Goal: Information Seeking & Learning: Learn about a topic

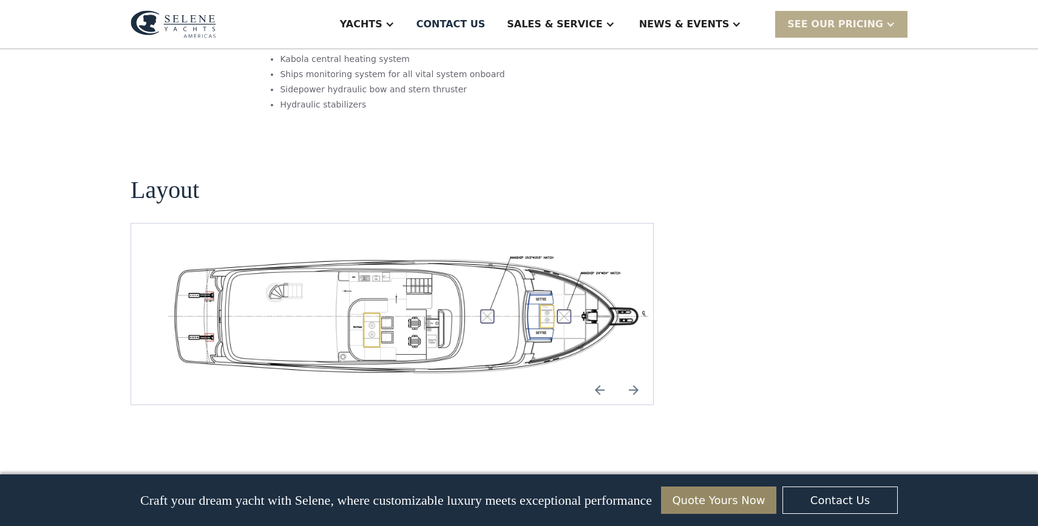
scroll to position [2137, 0]
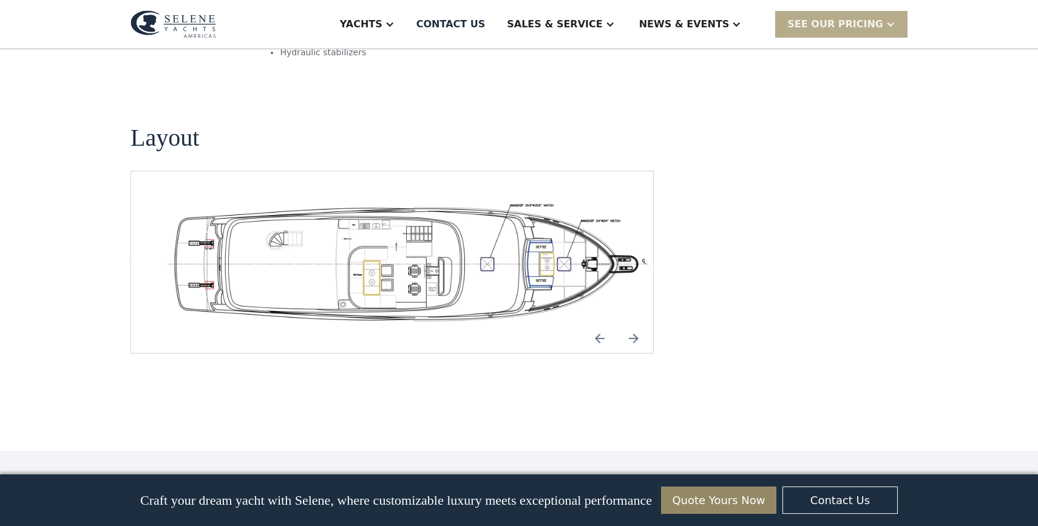
click at [633, 324] on img "Next slide" at bounding box center [633, 338] width 29 height 29
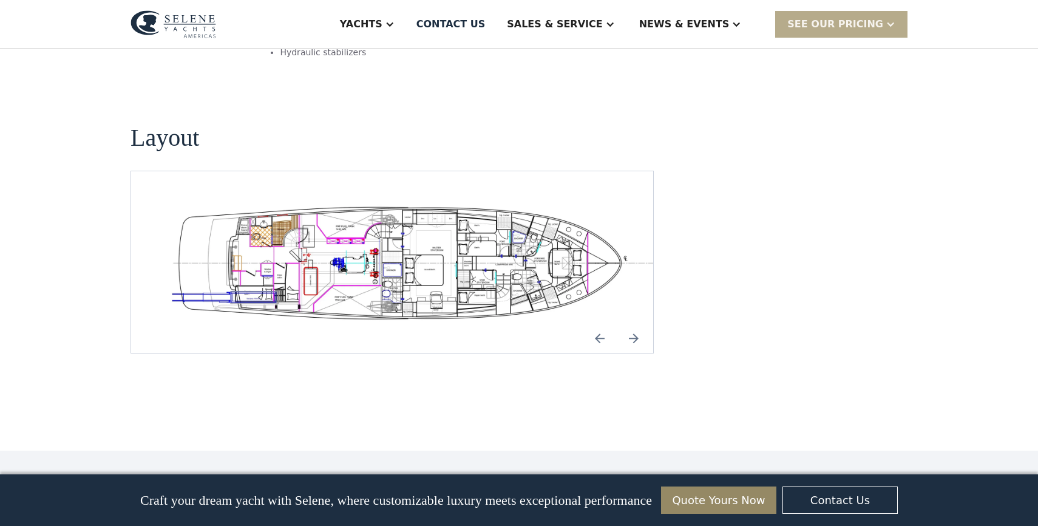
click at [601, 324] on img "Previous slide" at bounding box center [599, 338] width 29 height 29
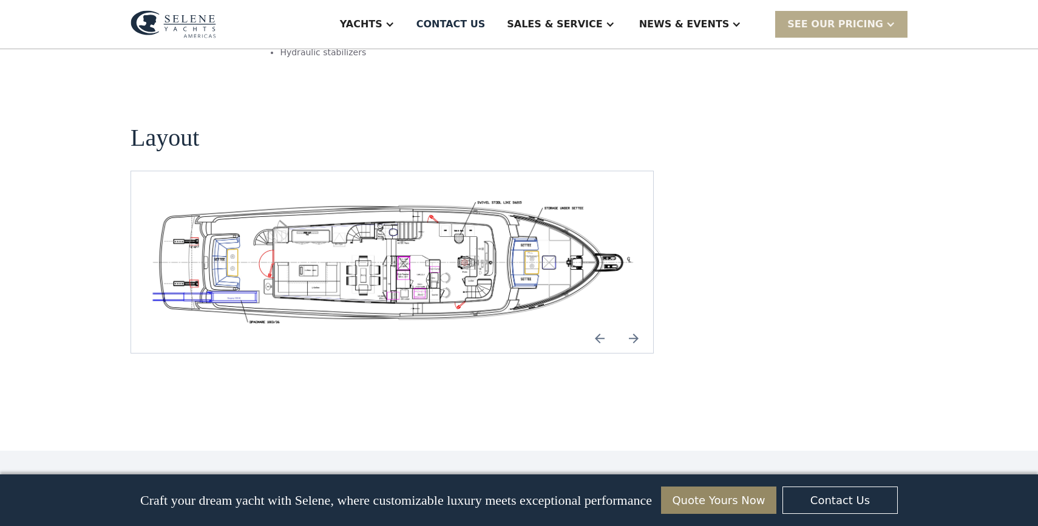
click at [450, 200] on img "open lightbox" at bounding box center [392, 261] width 503 height 123
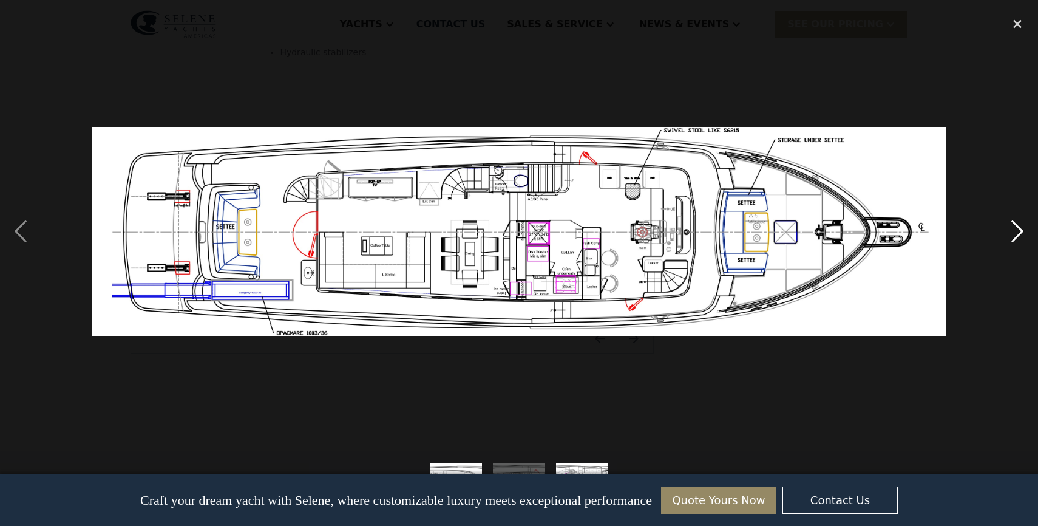
click at [1002, 226] on div "next image" at bounding box center [1017, 230] width 41 height 441
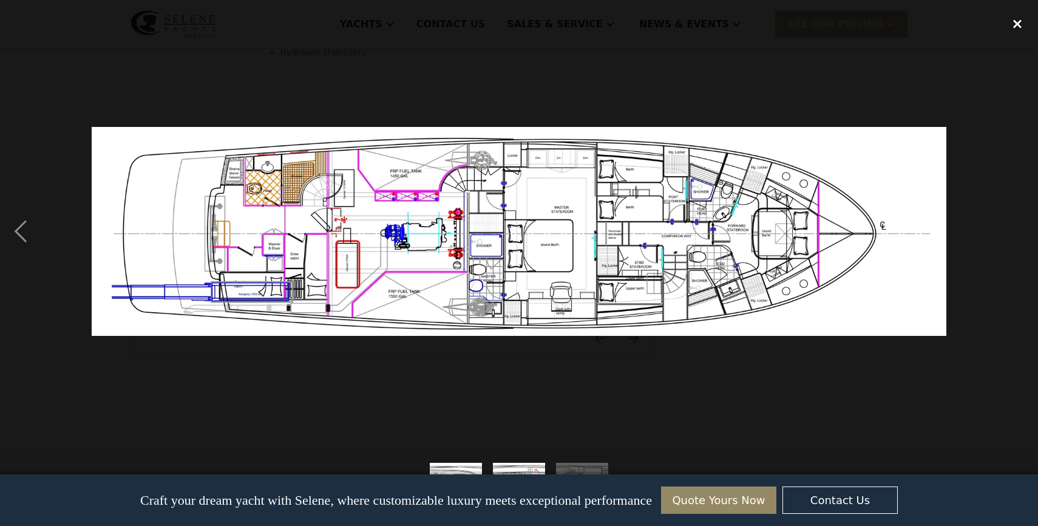
click at [1016, 21] on div "close lightbox" at bounding box center [1017, 23] width 41 height 27
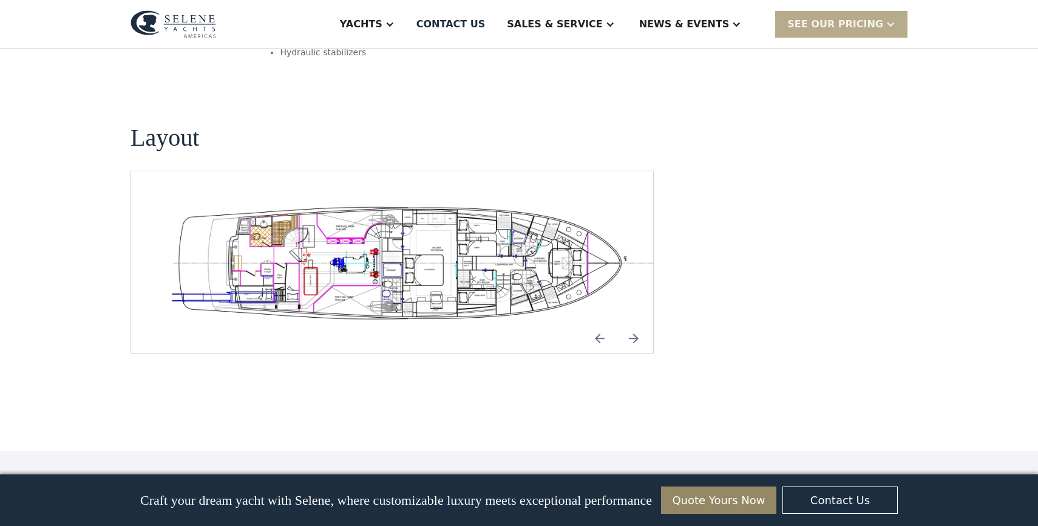
click at [635, 324] on img "Next slide" at bounding box center [633, 338] width 29 height 29
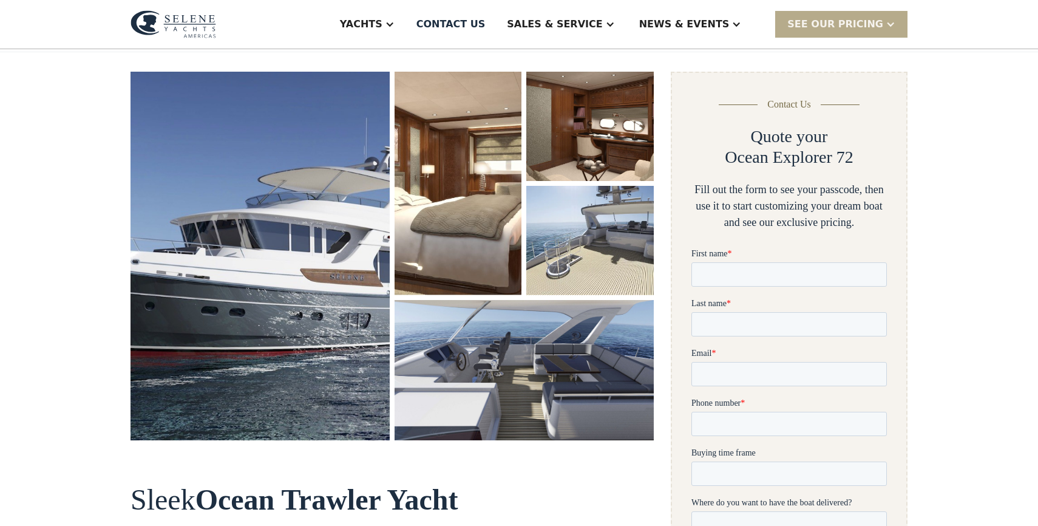
scroll to position [154, 0]
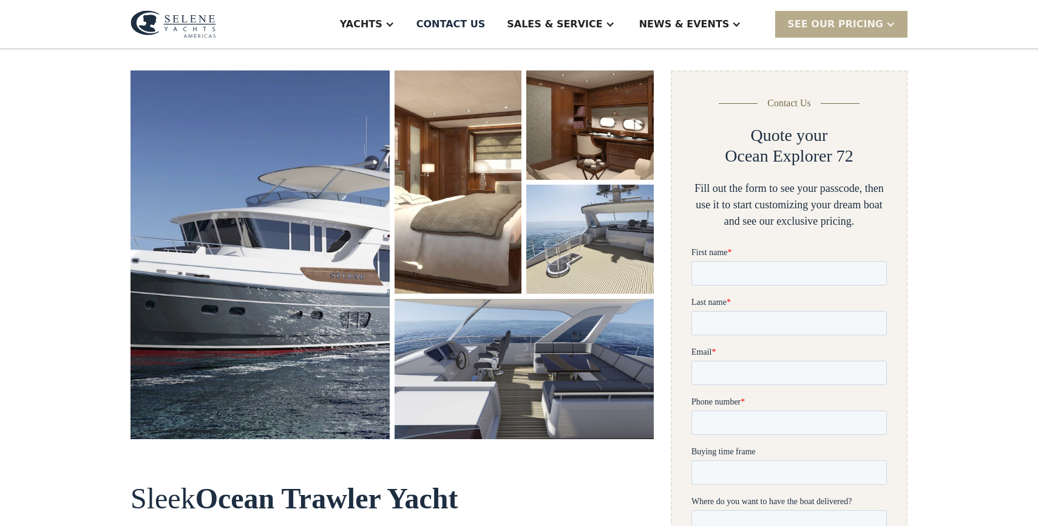
click at [566, 357] on img "open lightbox" at bounding box center [524, 369] width 259 height 140
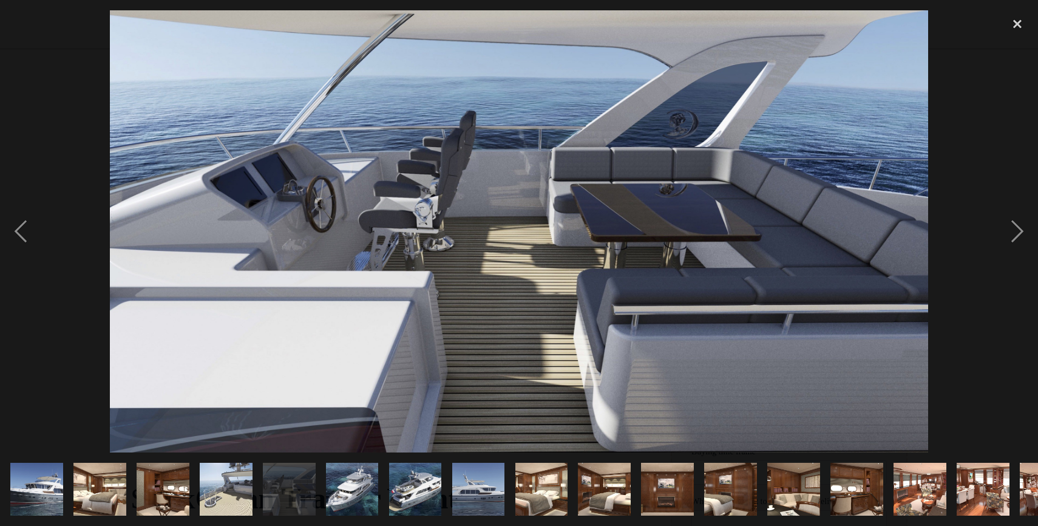
click at [469, 489] on img "show item 8 of 21" at bounding box center [478, 489] width 97 height 53
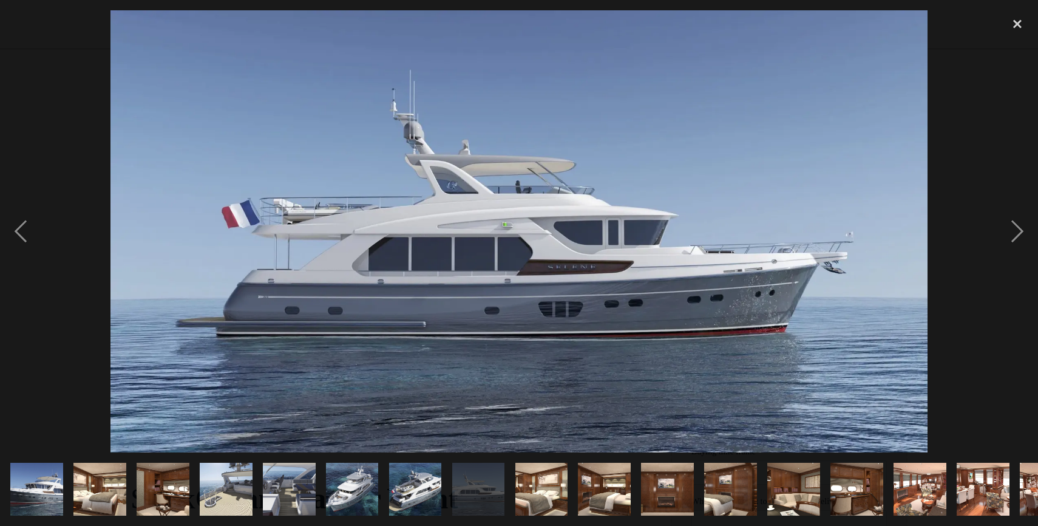
click at [531, 487] on img "show item 9 of 21" at bounding box center [542, 489] width 80 height 53
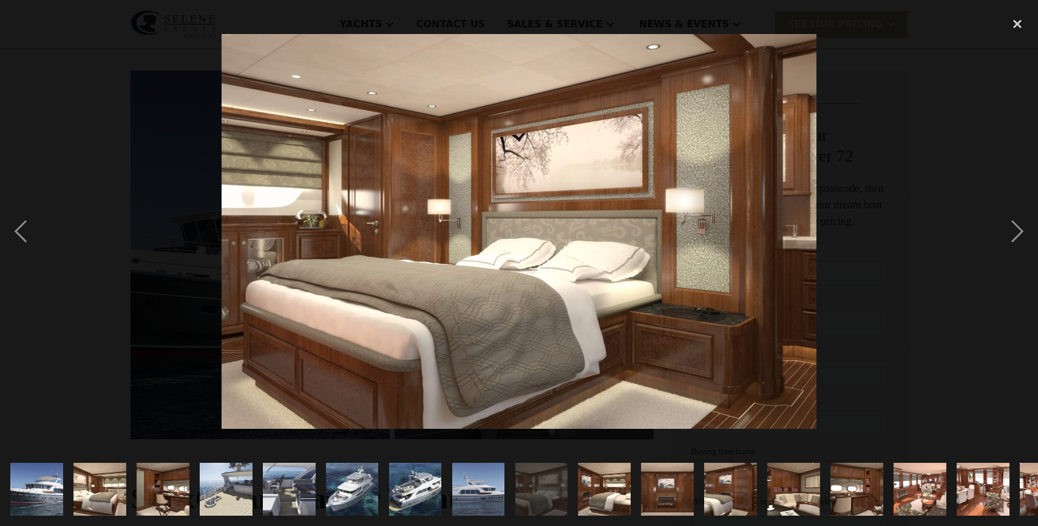
click at [605, 483] on img "show item 10 of 21" at bounding box center [605, 489] width 80 height 53
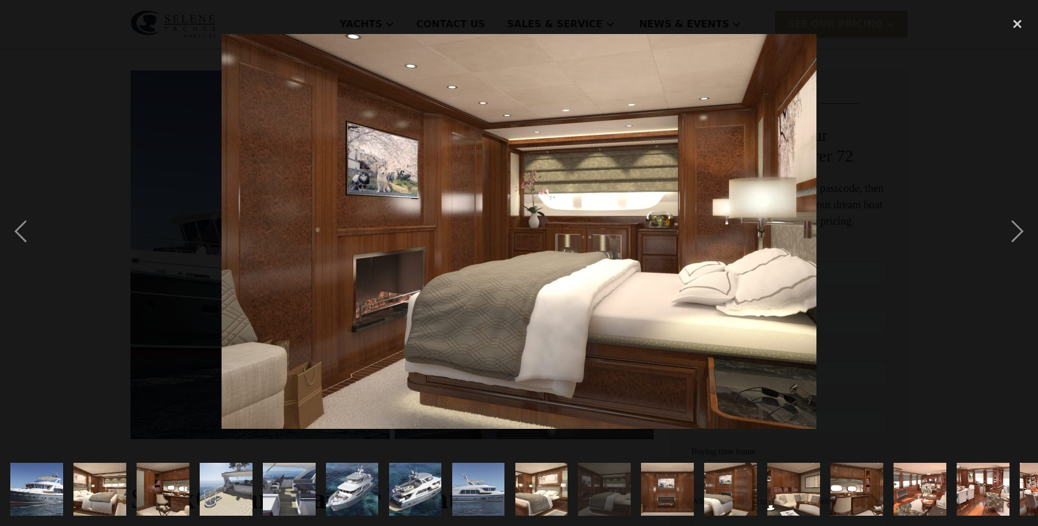
click at [656, 481] on img "show item 11 of 21" at bounding box center [668, 489] width 80 height 53
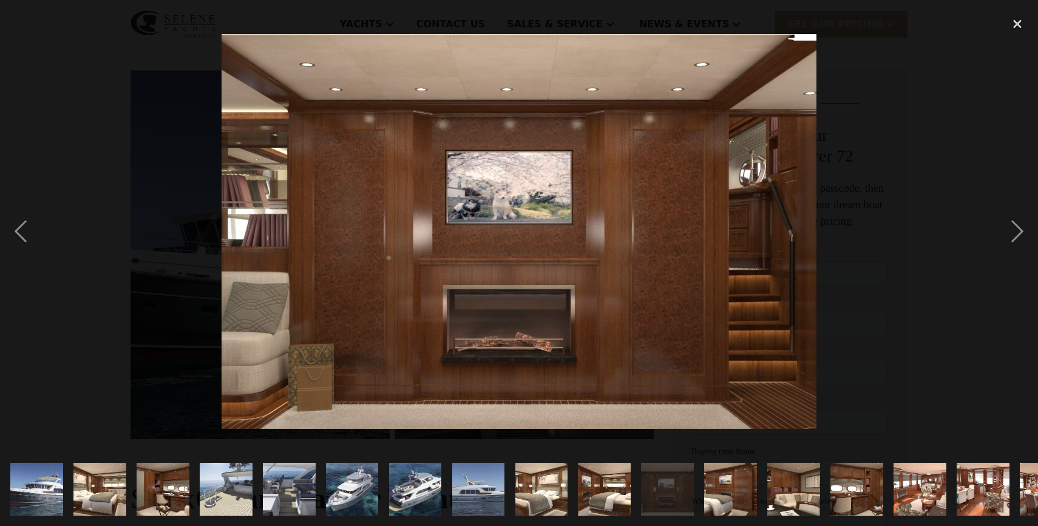
click at [610, 476] on img "show item 10 of 21" at bounding box center [605, 489] width 80 height 53
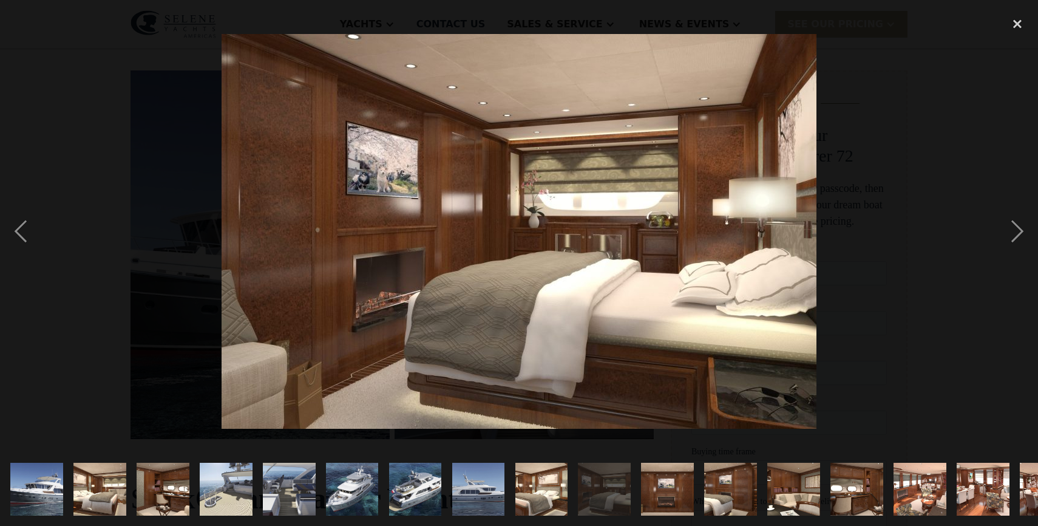
click at [663, 481] on img "show item 11 of 21" at bounding box center [668, 489] width 80 height 53
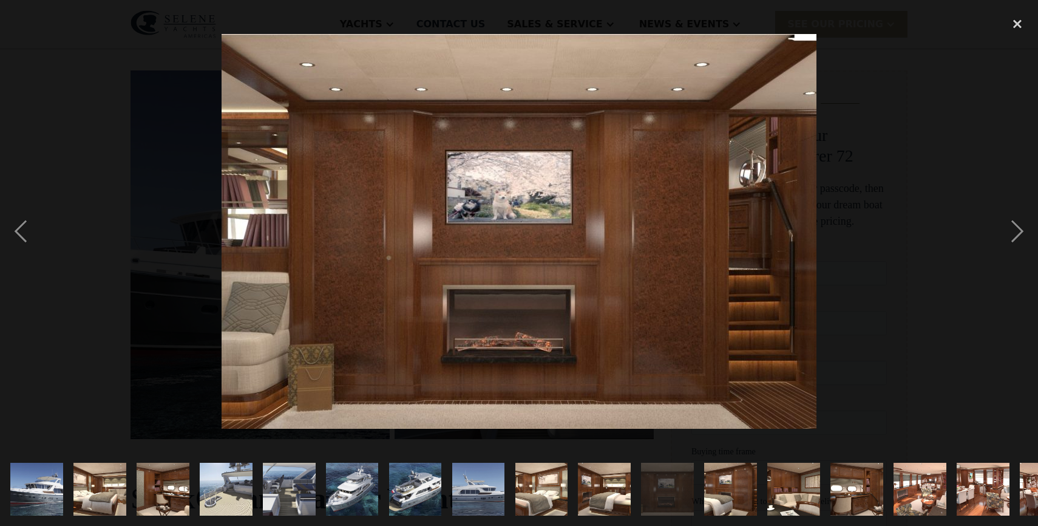
click at [724, 478] on img "show item 12 of 21" at bounding box center [731, 489] width 80 height 53
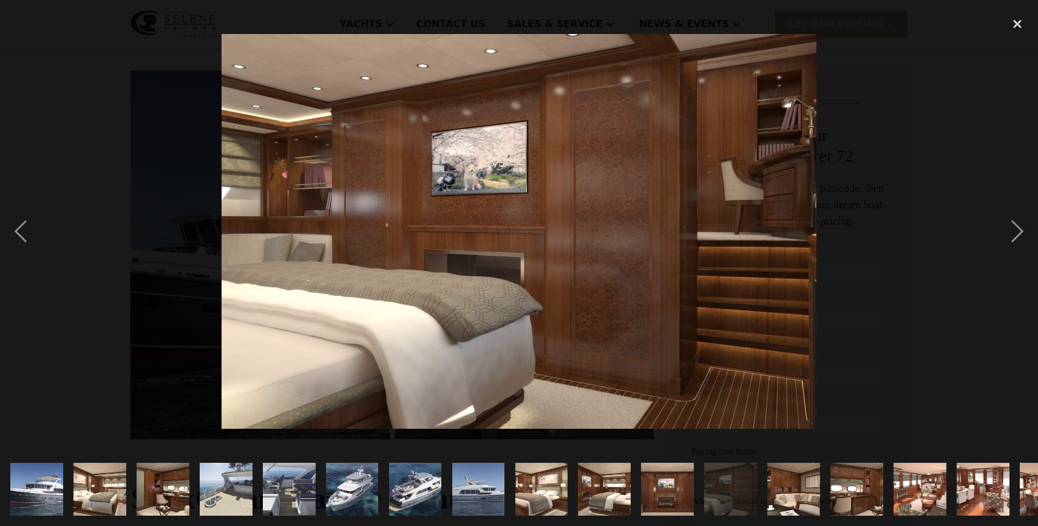
click at [807, 488] on img "show item 13 of 21" at bounding box center [794, 489] width 80 height 53
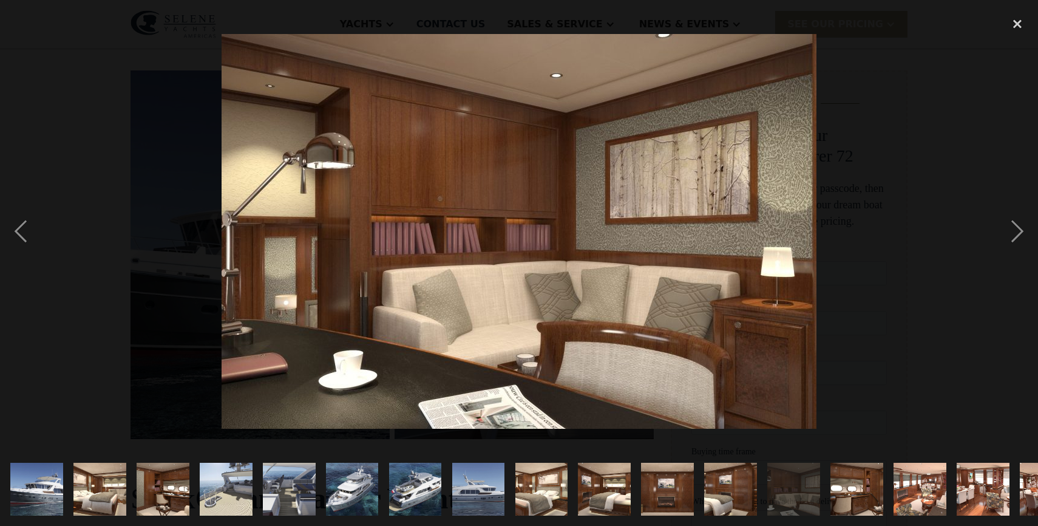
click at [867, 498] on img "show item 14 of 21" at bounding box center [857, 489] width 80 height 53
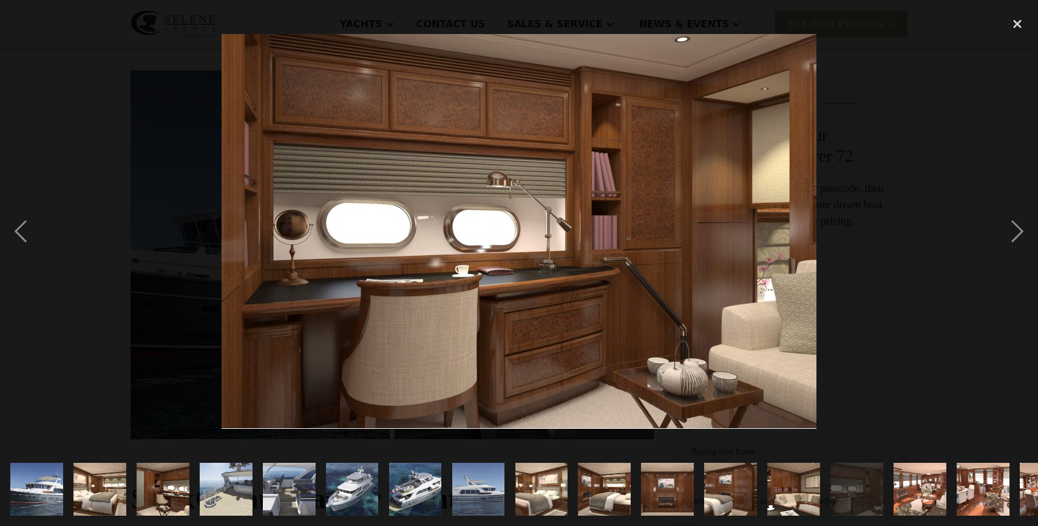
click at [924, 501] on img "show item 15 of 21" at bounding box center [920, 489] width 80 height 53
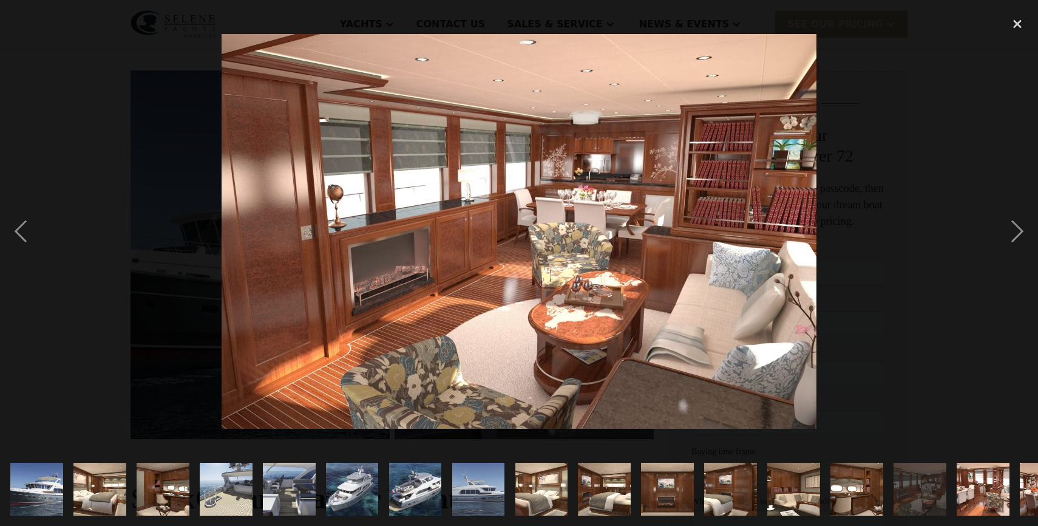
click at [983, 509] on img "show item 16 of 21" at bounding box center [983, 489] width 80 height 53
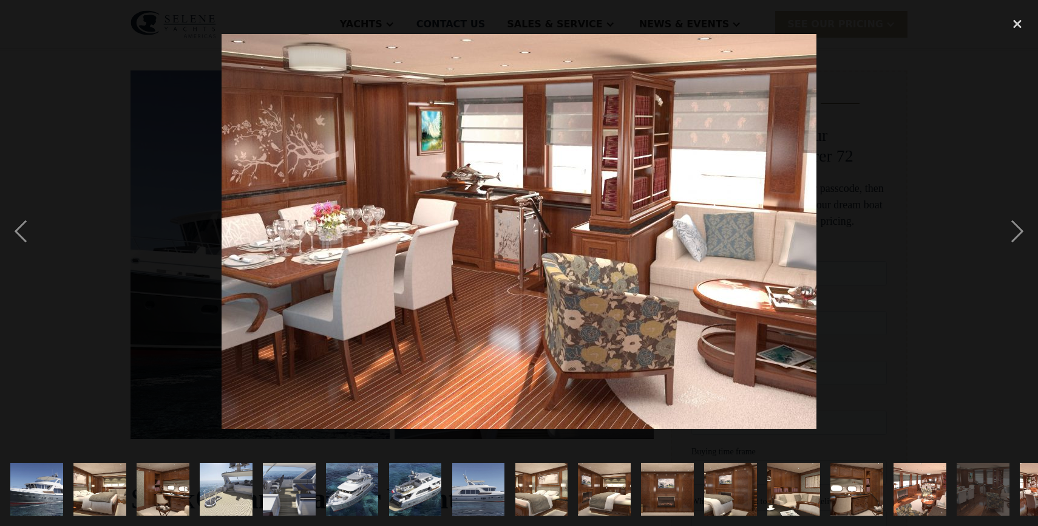
click at [1030, 495] on img "show item 17 of 21" at bounding box center [1046, 489] width 80 height 53
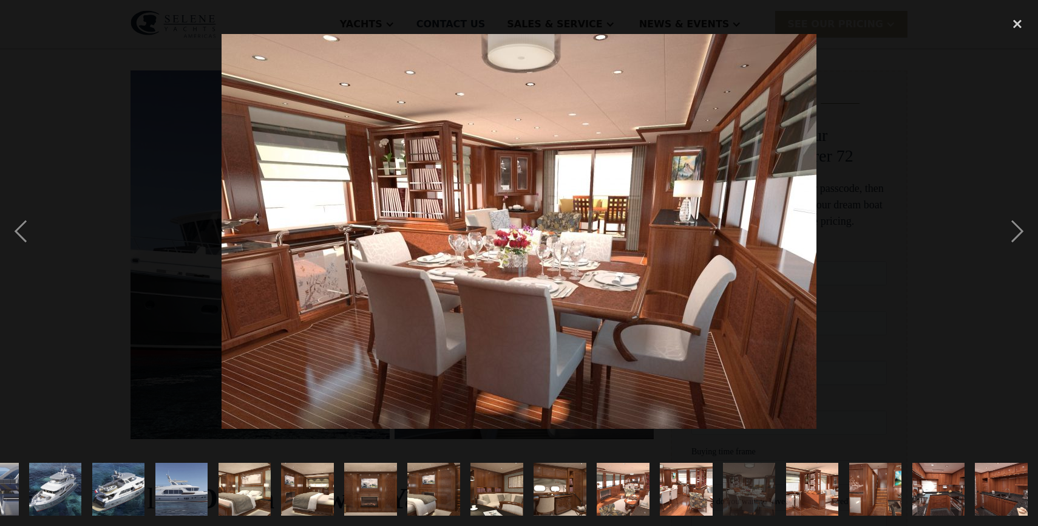
scroll to position [0, 297]
click at [833, 487] on img "show item 18 of 21" at bounding box center [813, 489] width 80 height 53
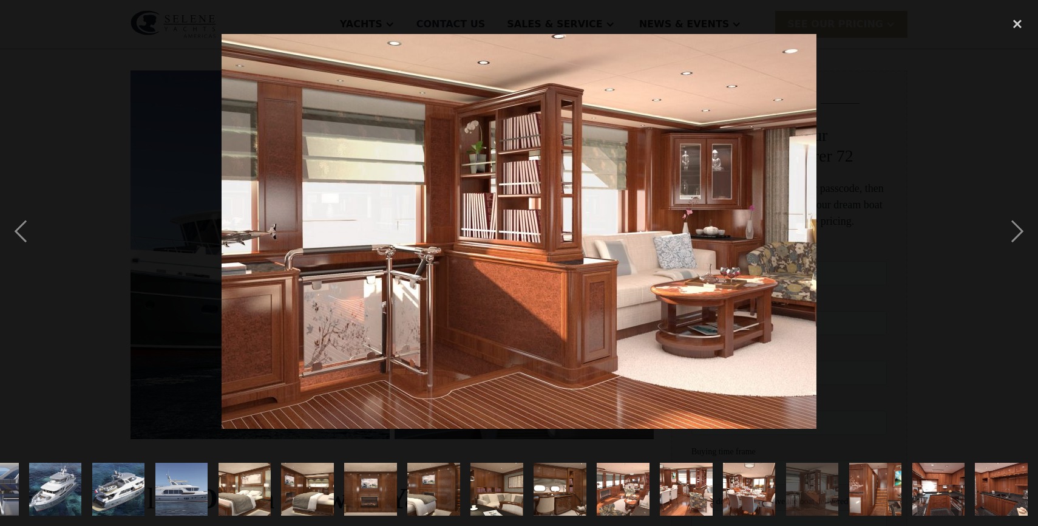
click at [729, 485] on img "show item 17 of 21" at bounding box center [750, 489] width 80 height 53
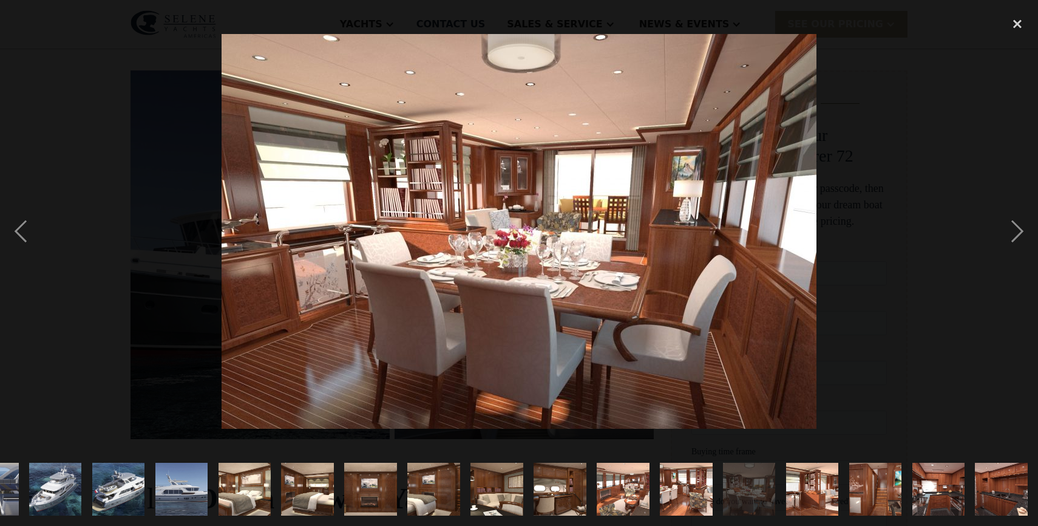
click at [812, 491] on img "show item 18 of 21" at bounding box center [813, 489] width 80 height 53
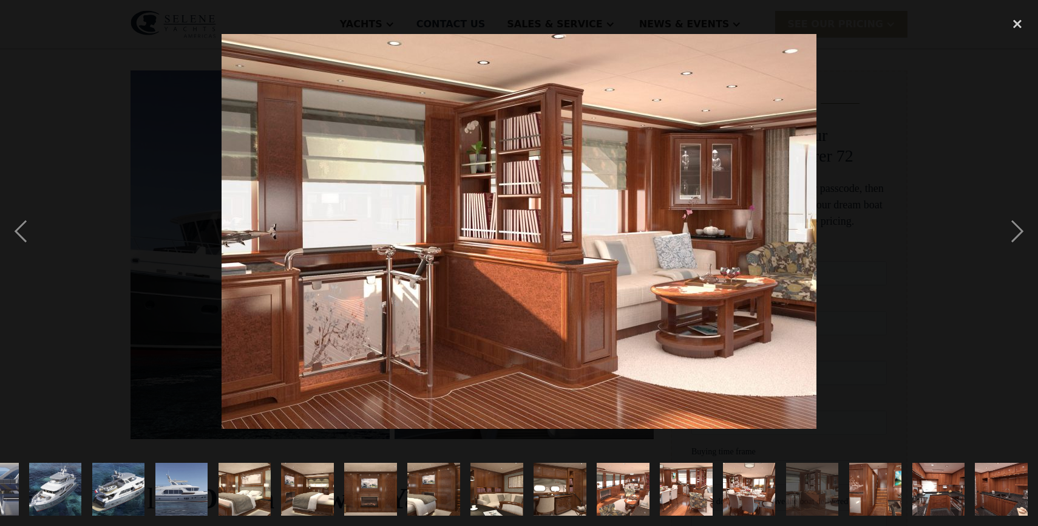
click at [875, 498] on img "show item 19 of 21" at bounding box center [876, 489] width 80 height 53
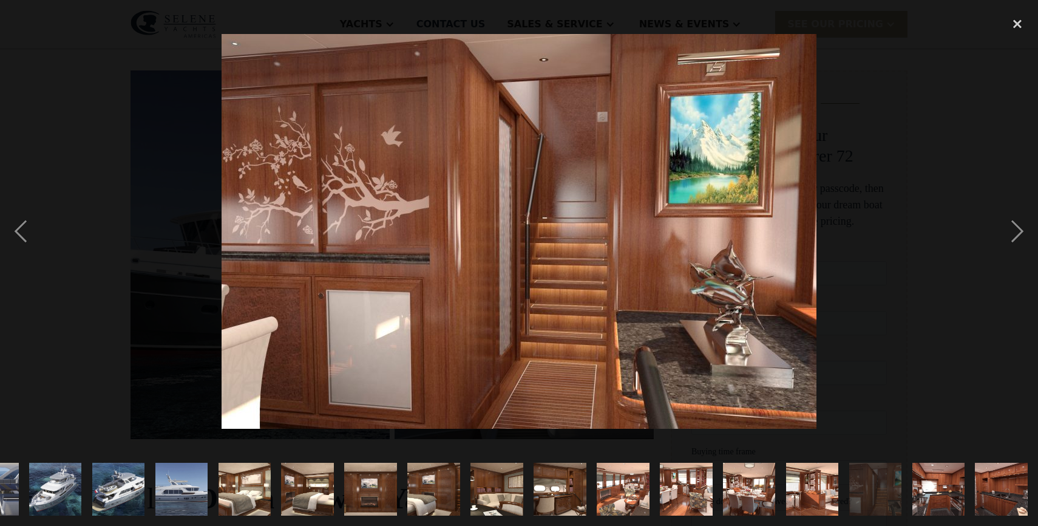
click at [819, 498] on img "show item 18 of 21" at bounding box center [813, 489] width 80 height 53
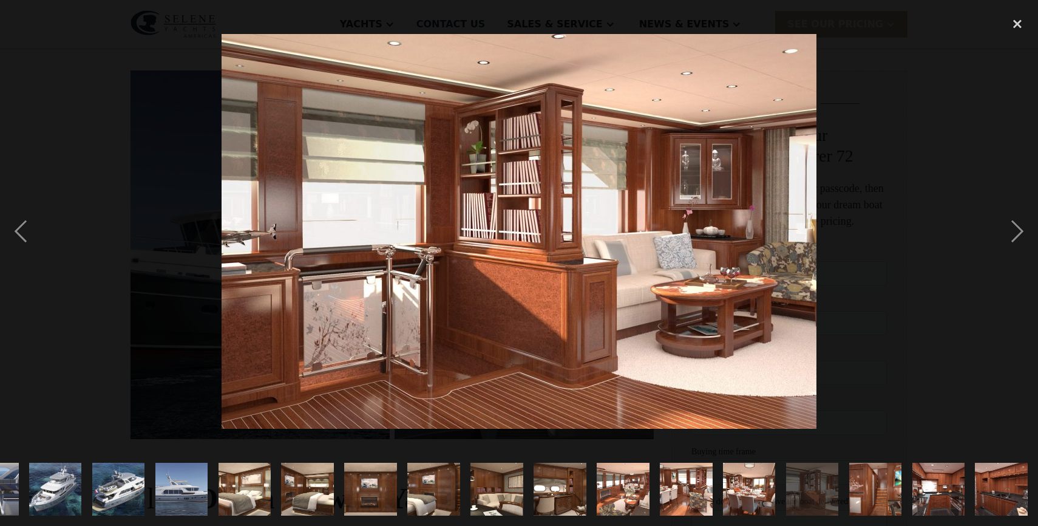
click at [883, 499] on img "show item 19 of 21" at bounding box center [876, 489] width 80 height 53
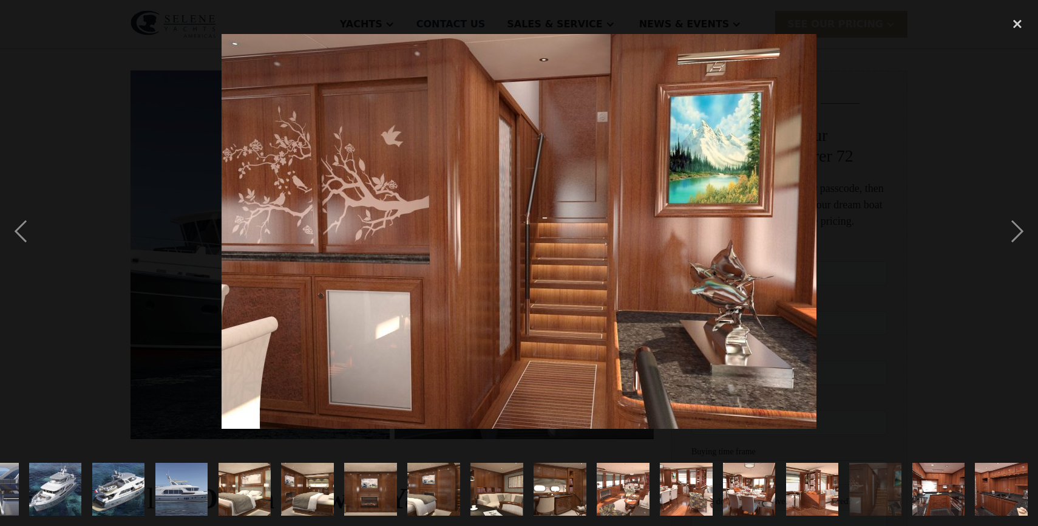
click at [923, 499] on img "show item 20 of 21" at bounding box center [939, 489] width 80 height 53
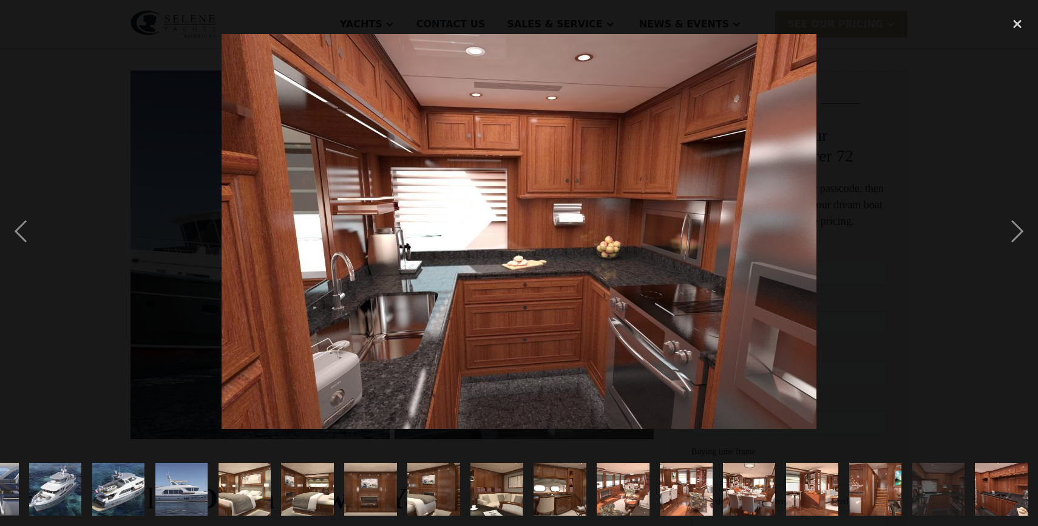
click at [995, 506] on img "show item 21 of 21" at bounding box center [1002, 489] width 80 height 53
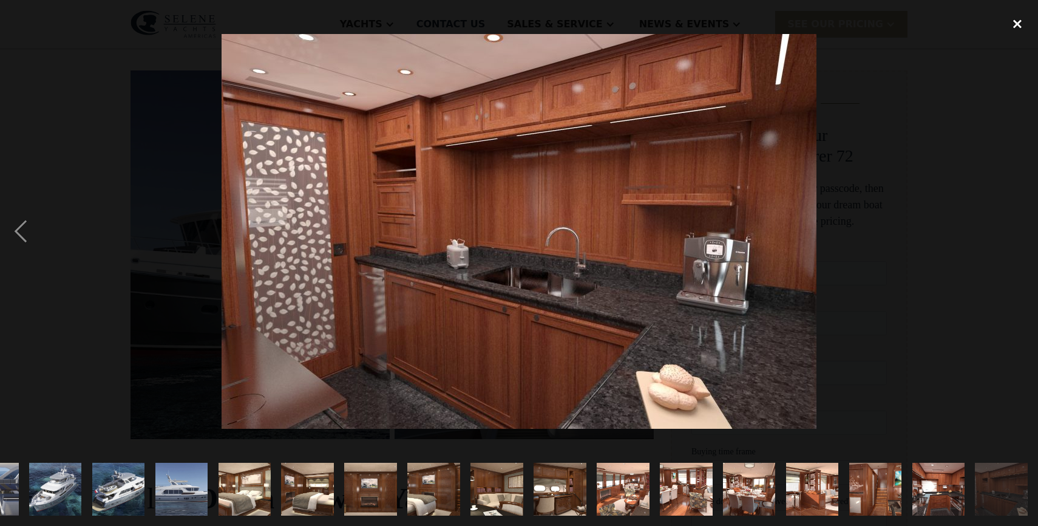
click at [1020, 21] on div "close lightbox" at bounding box center [1017, 23] width 41 height 27
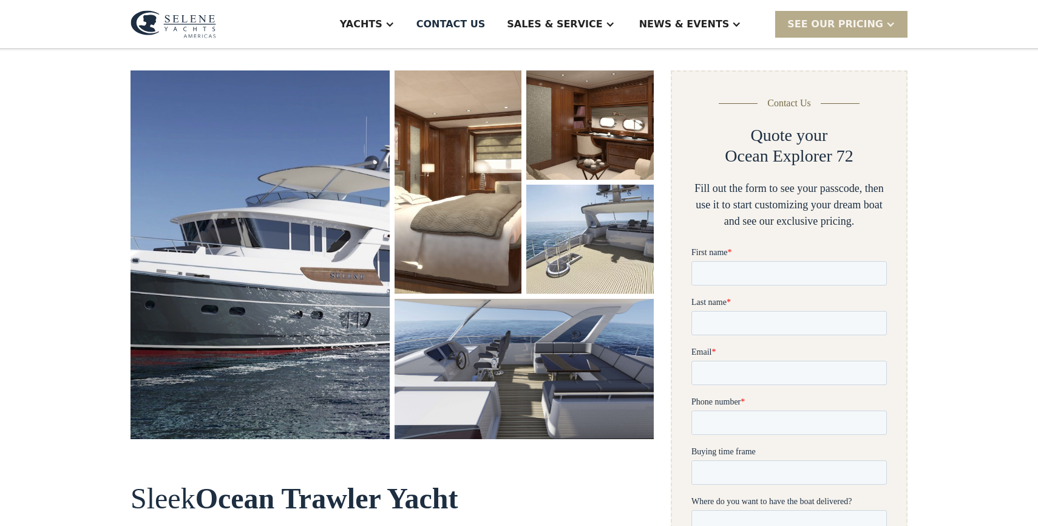
scroll to position [0, 0]
